Goal: Task Accomplishment & Management: Manage account settings

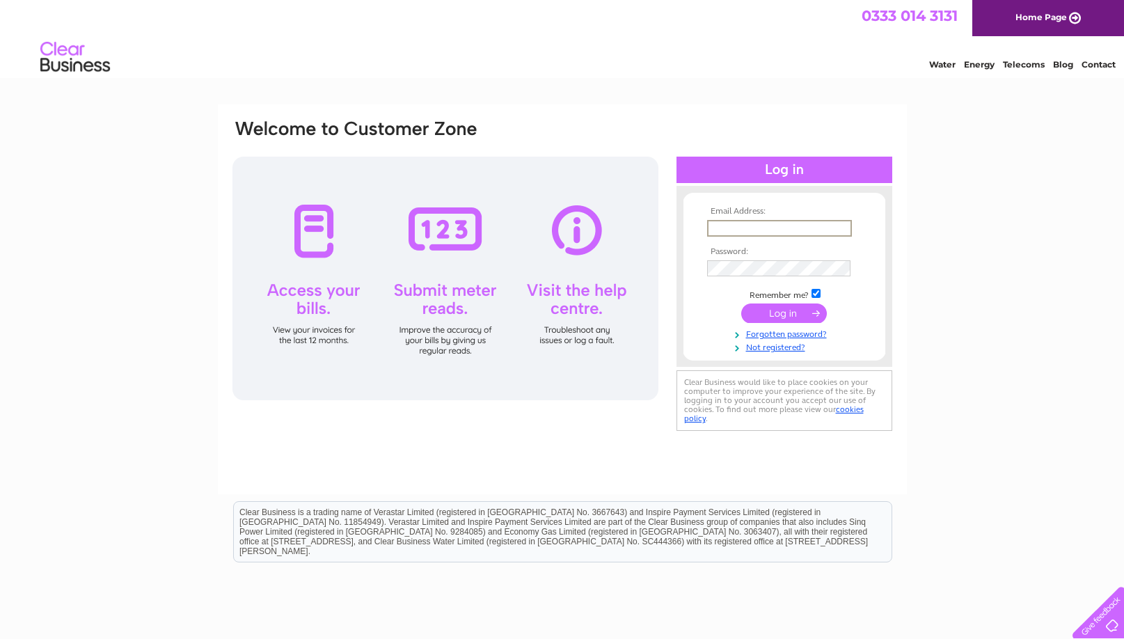
type input "[PERSON_NAME][EMAIL_ADDRESS][DOMAIN_NAME]"
click at [775, 311] on input "submit" at bounding box center [784, 311] width 86 height 19
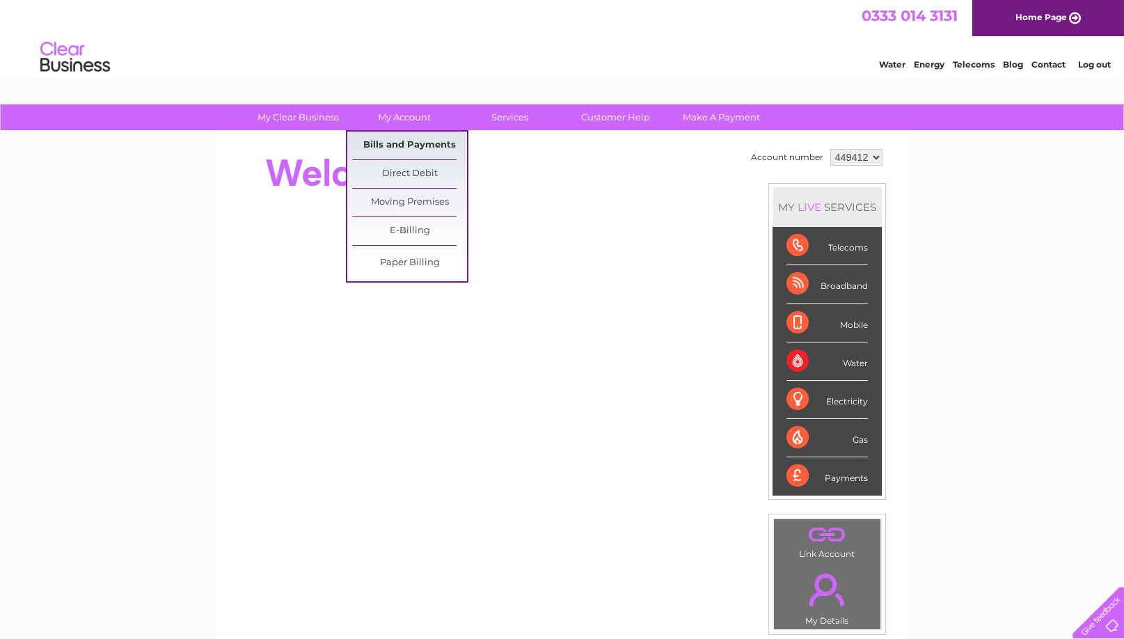
click at [411, 143] on link "Bills and Payments" at bounding box center [409, 146] width 115 height 28
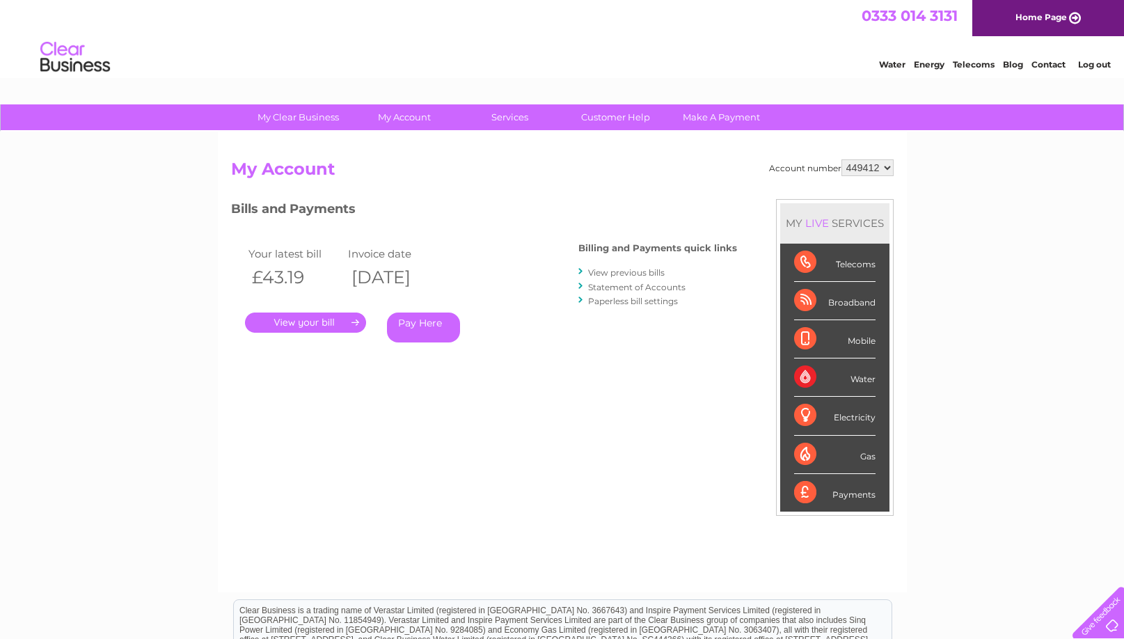
click at [317, 316] on link "." at bounding box center [305, 322] width 121 height 20
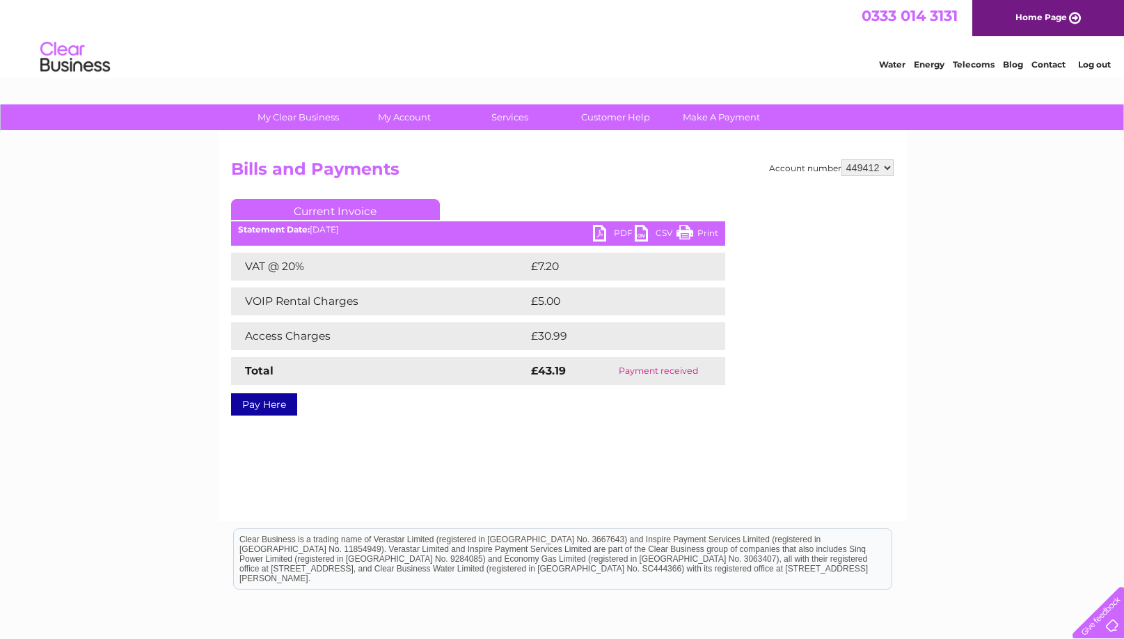
click at [701, 232] on link "Print" at bounding box center [697, 235] width 42 height 20
click at [622, 232] on link "PDF" at bounding box center [614, 235] width 42 height 20
